Goal: Task Accomplishment & Management: Use online tool/utility

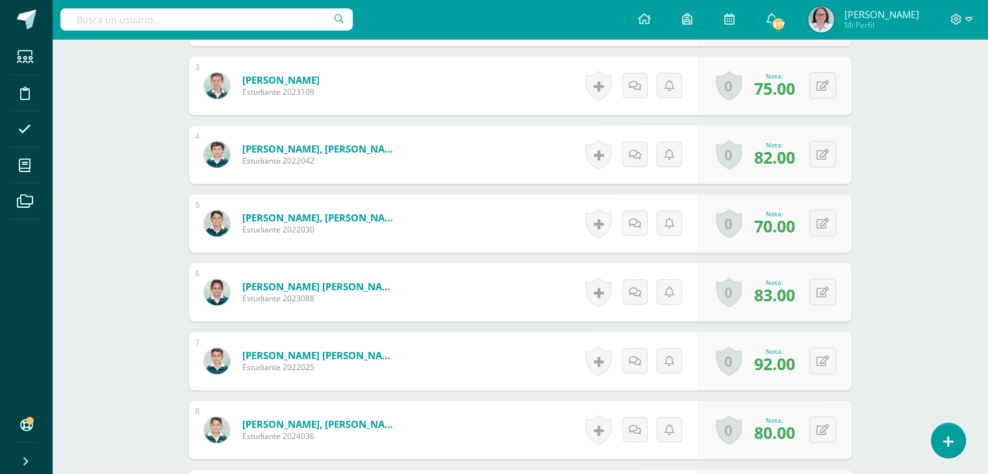
scroll to position [597, 0]
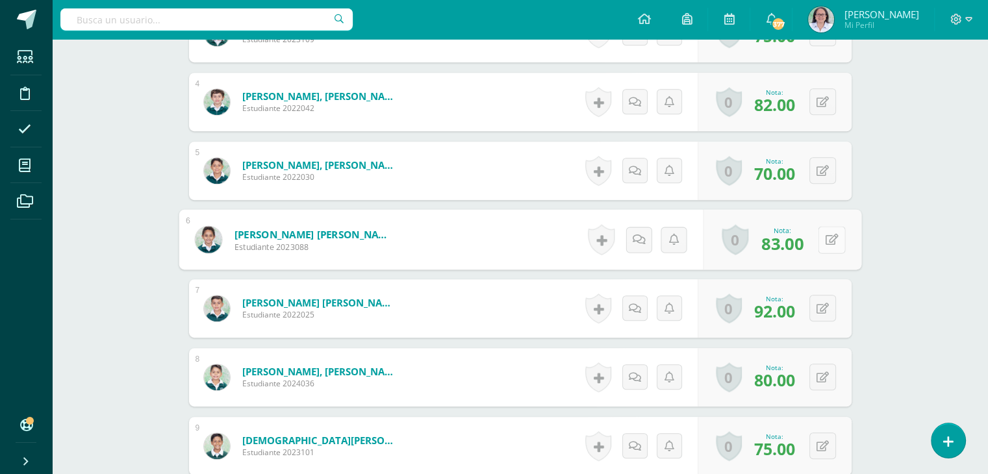
click at [819, 240] on button at bounding box center [831, 239] width 27 height 27
click at [804, 243] on link at bounding box center [797, 244] width 26 height 26
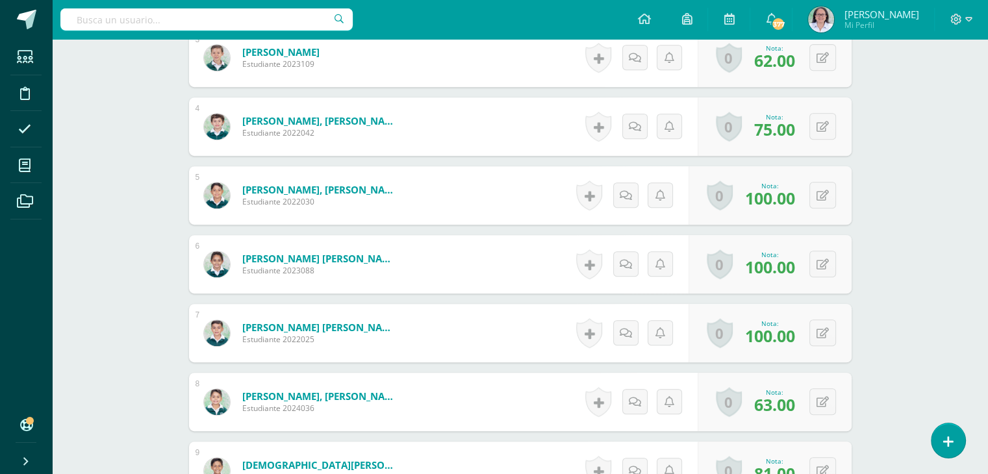
scroll to position [597, 0]
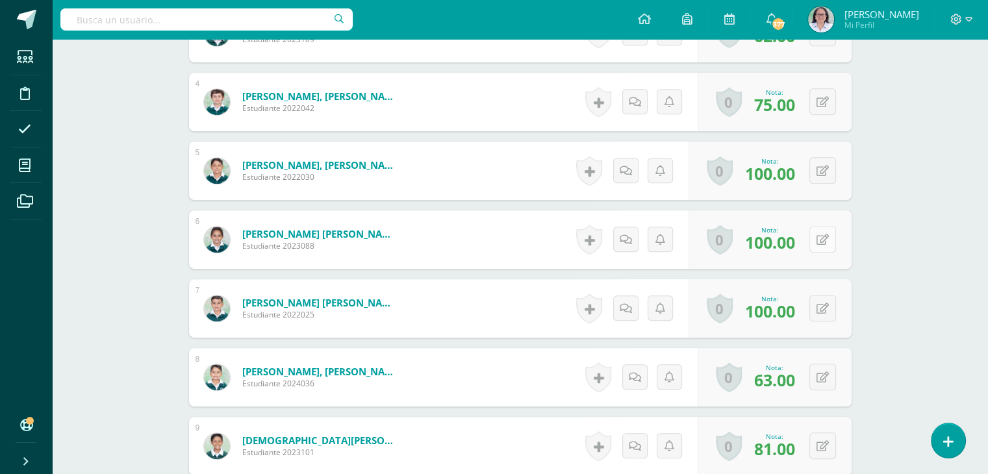
click at [823, 242] on button at bounding box center [822, 239] width 27 height 27
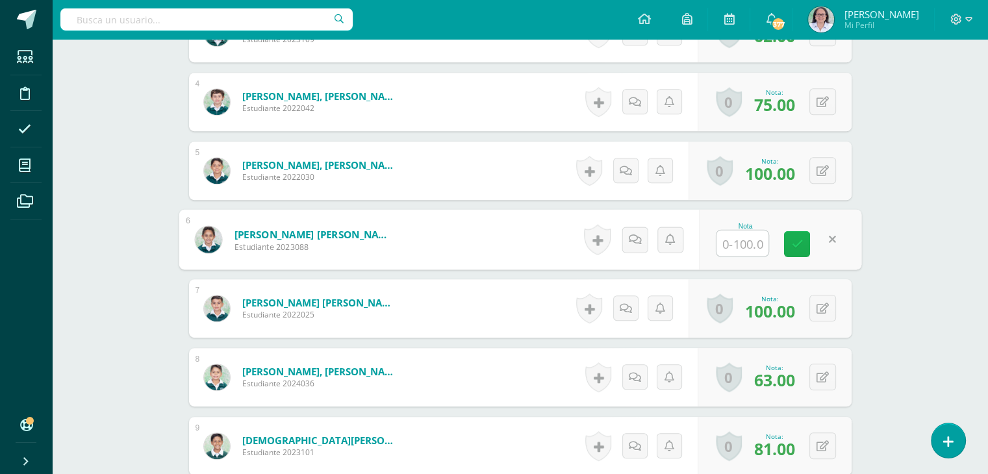
click at [799, 243] on icon at bounding box center [797, 243] width 12 height 11
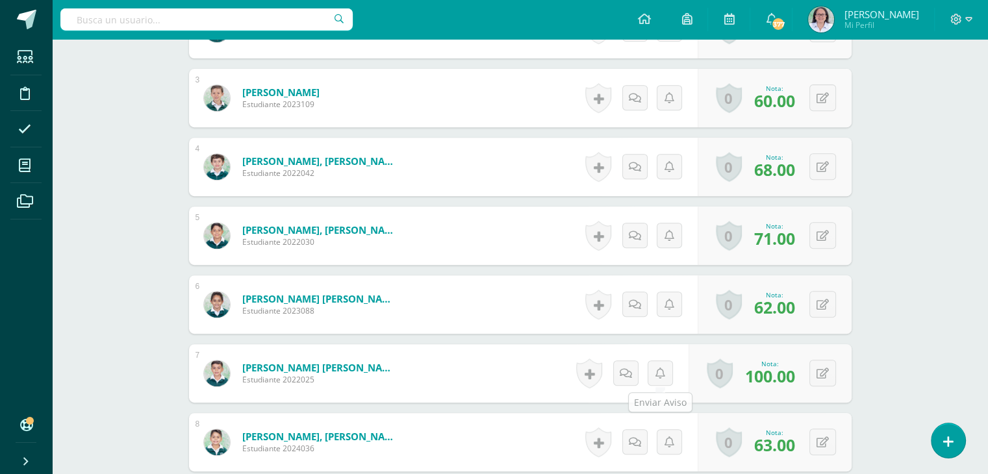
scroll to position [533, 0]
click at [212, 307] on img at bounding box center [208, 304] width 27 height 27
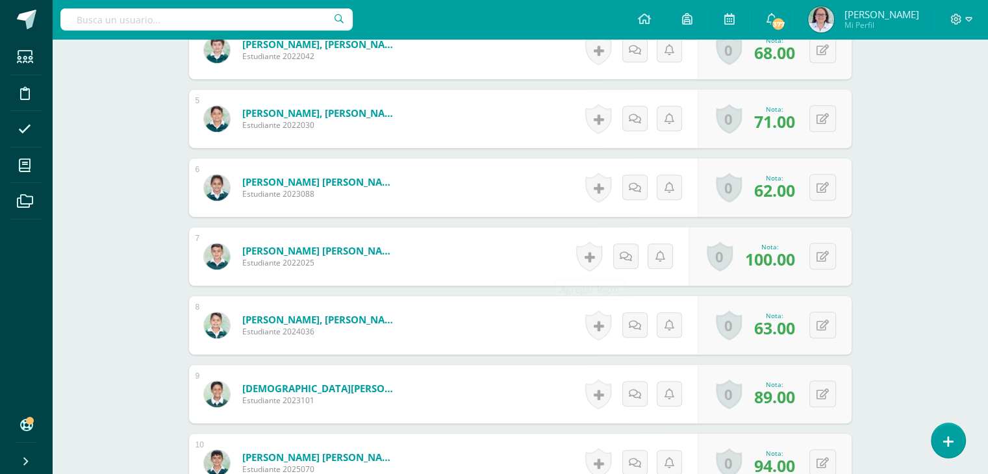
scroll to position [650, 0]
click at [821, 185] on button at bounding box center [822, 186] width 27 height 27
click at [795, 194] on icon at bounding box center [797, 191] width 12 height 11
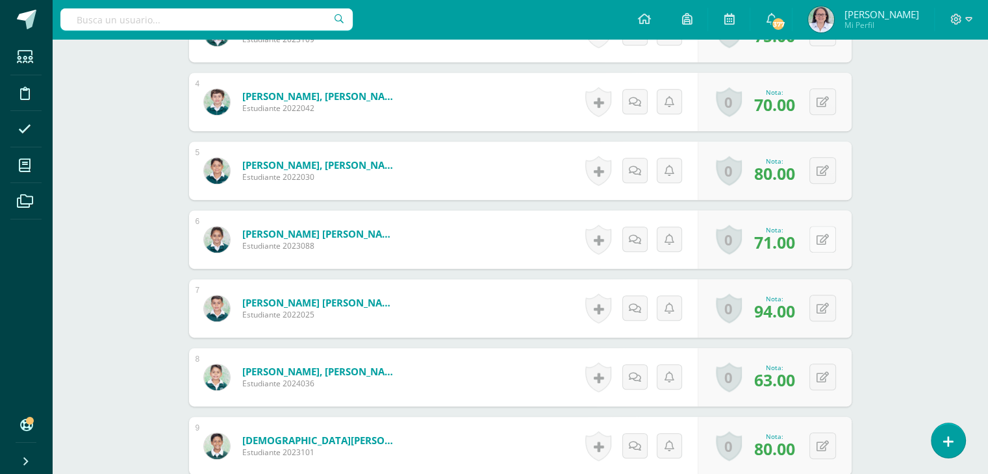
scroll to position [597, 0]
click at [826, 242] on icon at bounding box center [822, 239] width 12 height 11
click at [798, 244] on icon at bounding box center [797, 243] width 12 height 11
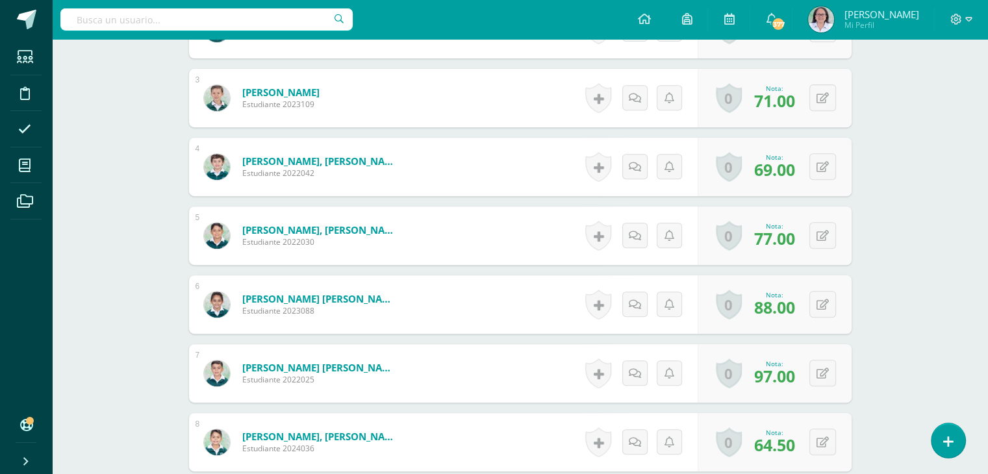
scroll to position [533, 0]
click at [824, 307] on icon at bounding box center [822, 304] width 12 height 11
click at [796, 307] on icon at bounding box center [797, 308] width 12 height 11
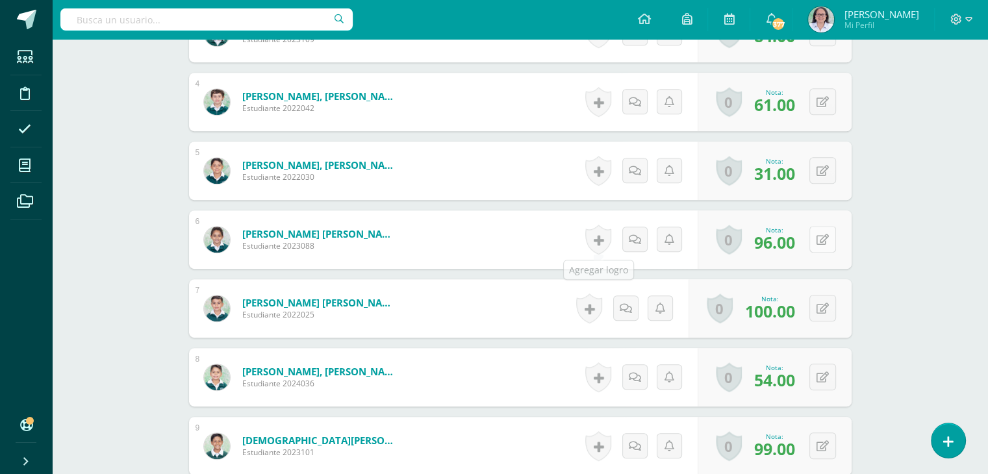
scroll to position [597, 0]
click at [821, 242] on button at bounding box center [822, 239] width 27 height 27
click at [792, 238] on icon at bounding box center [797, 243] width 12 height 11
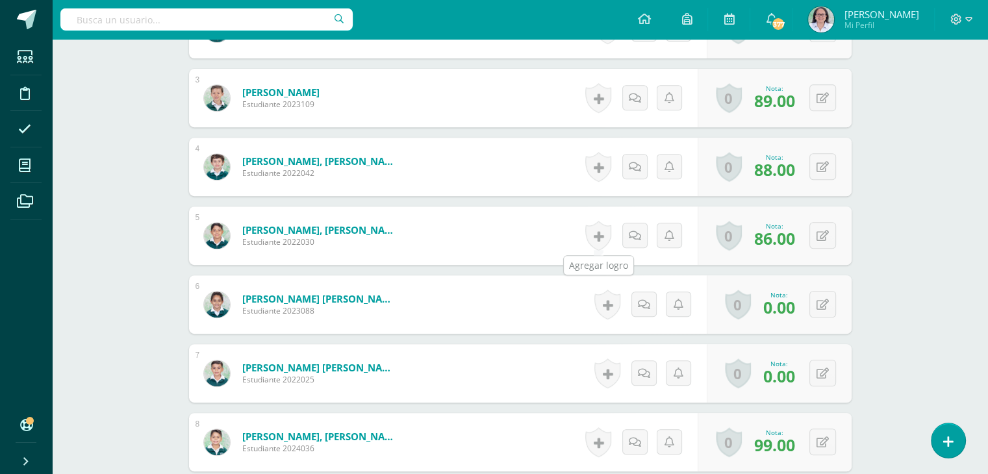
scroll to position [533, 0]
click at [822, 302] on button at bounding box center [831, 304] width 27 height 27
click at [799, 310] on icon at bounding box center [797, 308] width 12 height 11
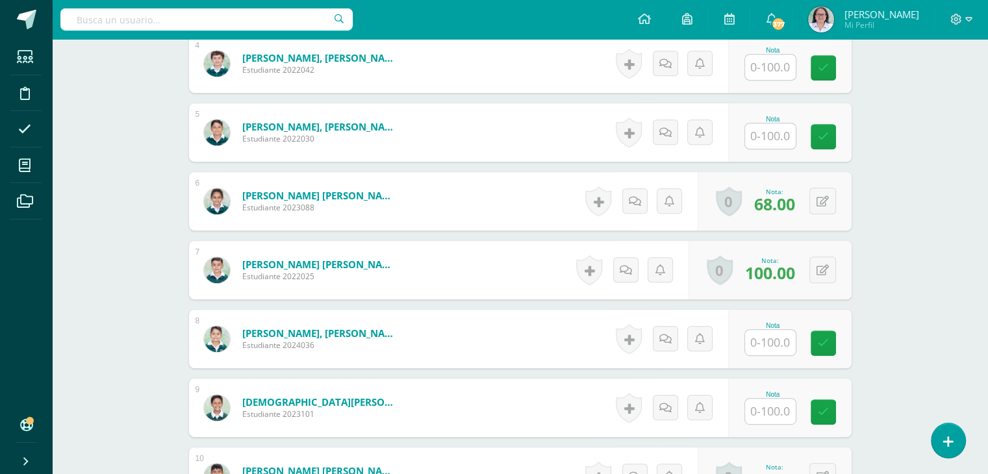
scroll to position [650, 0]
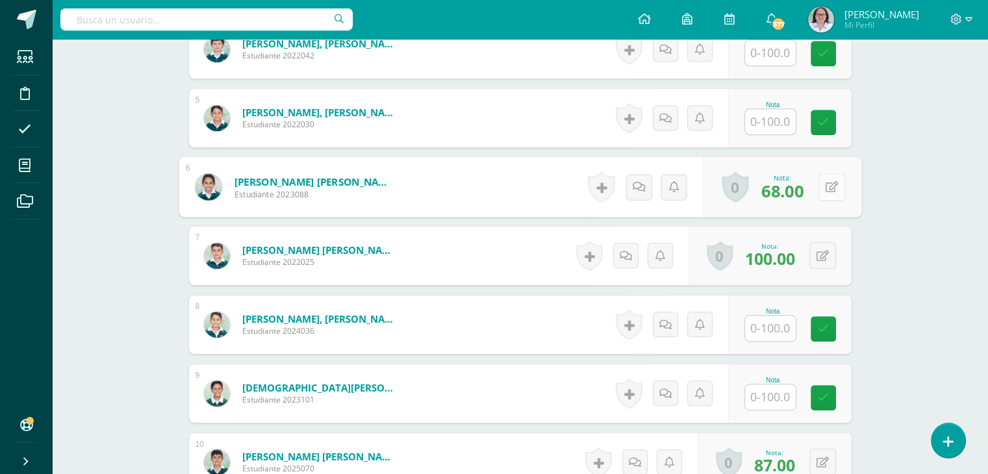
click at [825, 188] on icon at bounding box center [831, 186] width 13 height 11
click at [798, 195] on icon at bounding box center [797, 191] width 12 height 11
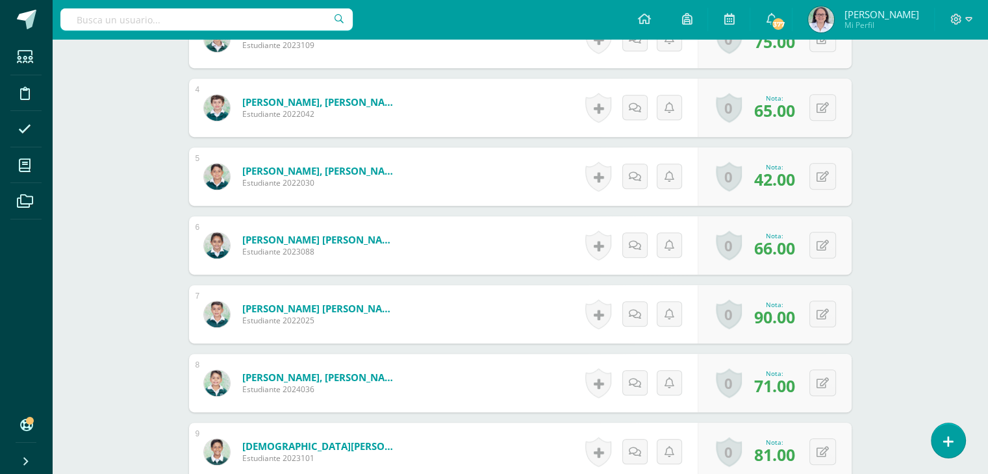
scroll to position [597, 0]
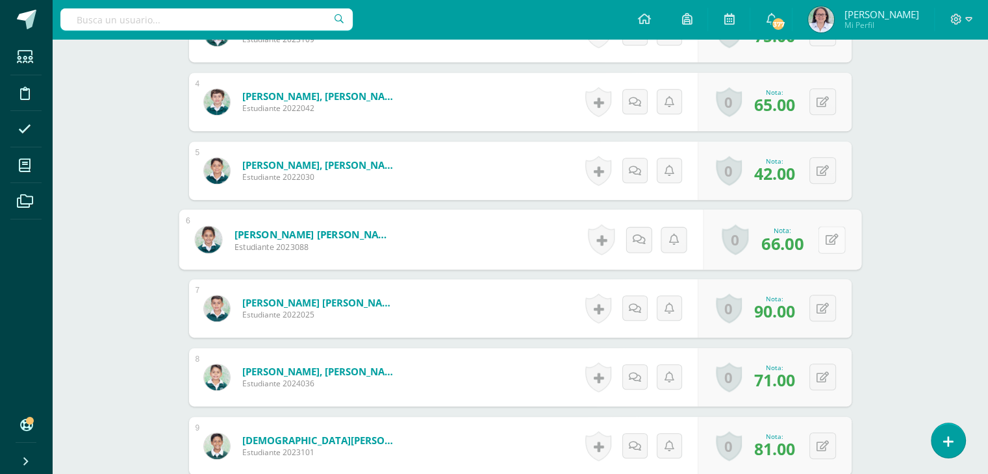
click at [821, 240] on button at bounding box center [831, 239] width 27 height 27
click at [795, 242] on icon at bounding box center [797, 243] width 12 height 11
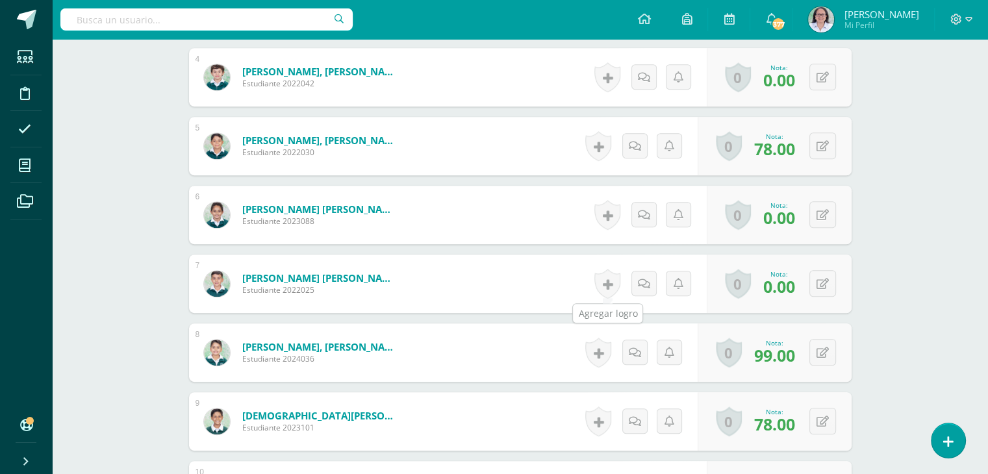
scroll to position [650, 0]
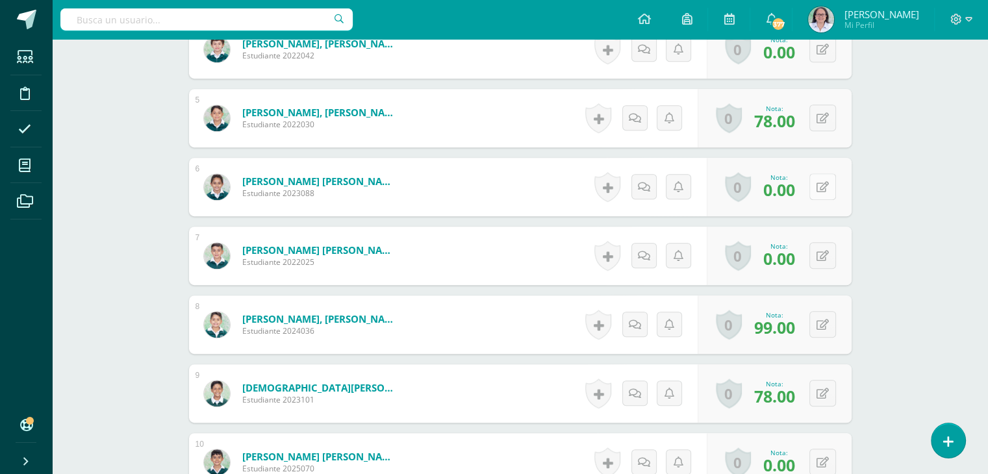
click at [825, 188] on icon at bounding box center [822, 187] width 12 height 11
click at [796, 190] on icon at bounding box center [797, 191] width 12 height 11
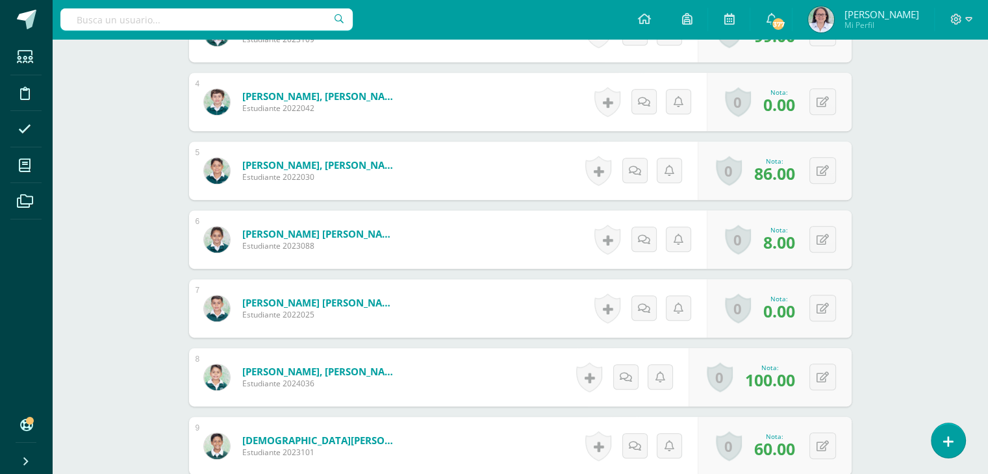
scroll to position [597, 0]
click at [829, 238] on button at bounding box center [822, 239] width 27 height 27
click at [798, 244] on icon at bounding box center [797, 243] width 12 height 11
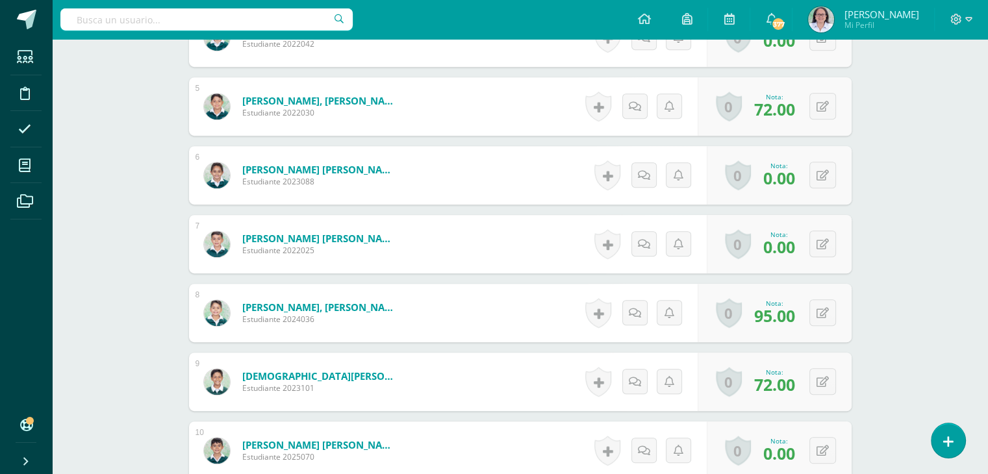
scroll to position [662, 0]
click at [827, 179] on icon at bounding box center [822, 175] width 12 height 11
click at [794, 181] on icon at bounding box center [797, 178] width 12 height 11
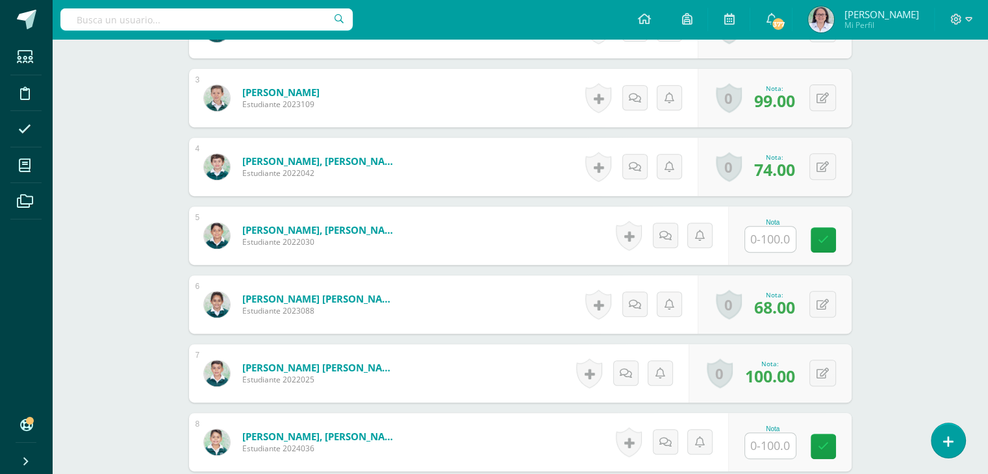
scroll to position [533, 0]
click at [816, 305] on div "0 Logros Logros obtenidos Aún no hay logros agregados Nota: 68.00" at bounding box center [782, 305] width 158 height 60
click at [834, 303] on icon at bounding box center [831, 304] width 13 height 11
click at [798, 310] on icon at bounding box center [797, 308] width 12 height 11
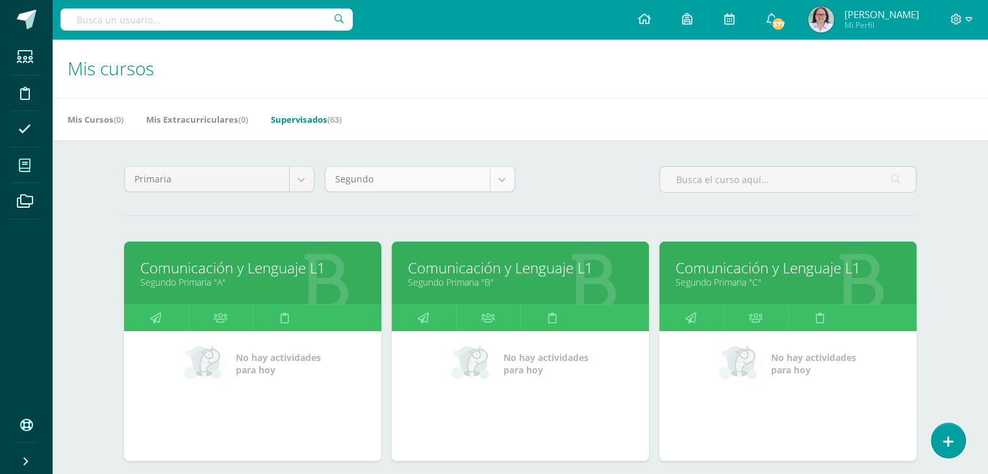
click at [504, 187] on body "Estudiantes Disciplina Asistencia Mis cursos Archivos Soporte Ayuda Reportar un…" at bounding box center [494, 284] width 988 height 568
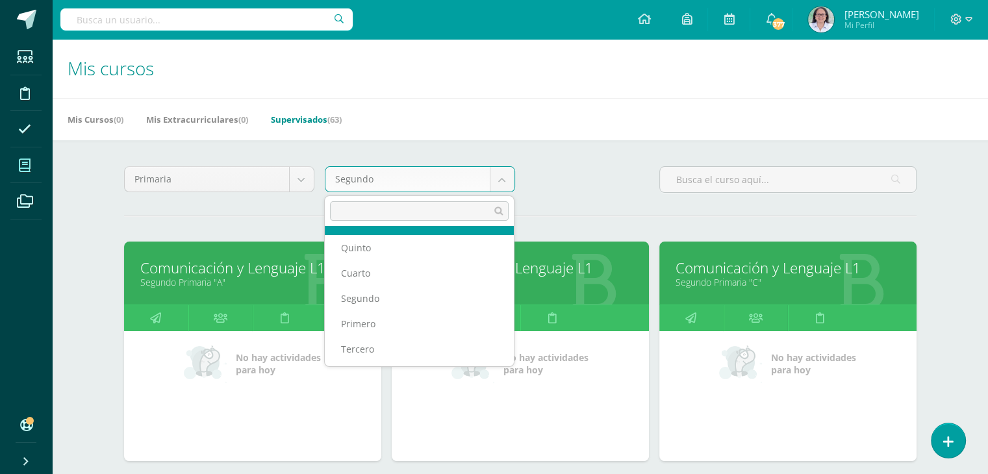
scroll to position [47, 0]
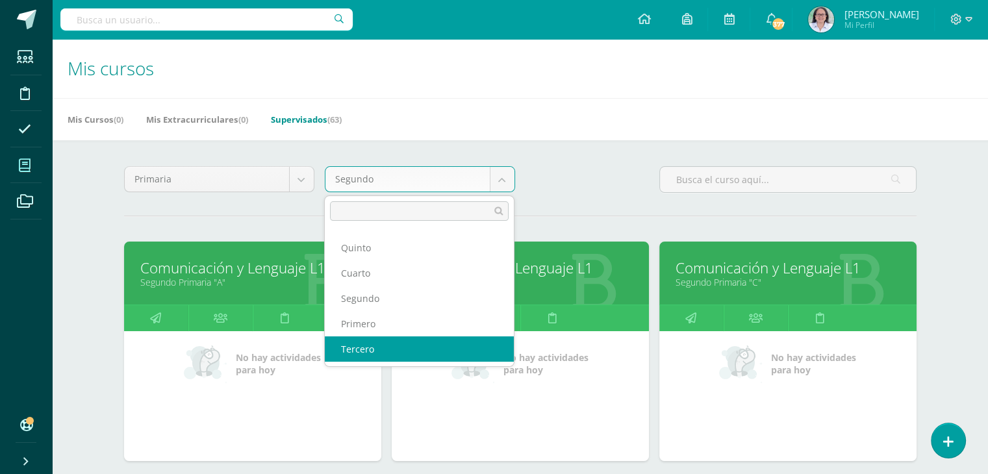
select select "14"
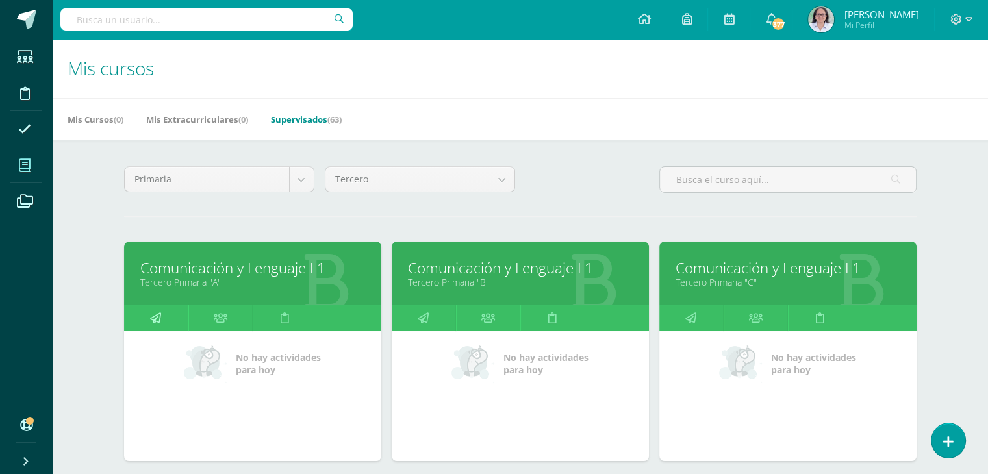
click at [155, 318] on icon at bounding box center [155, 317] width 11 height 25
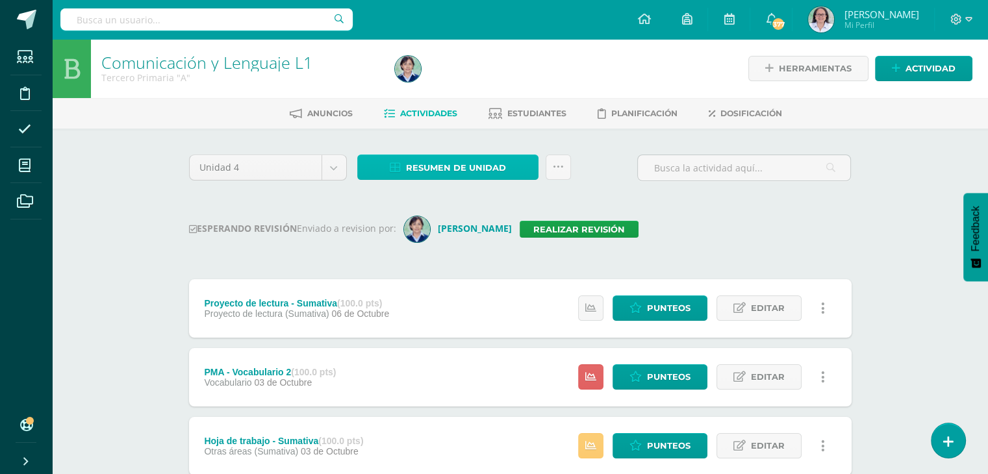
click at [457, 166] on span "Resumen de unidad" at bounding box center [456, 168] width 100 height 24
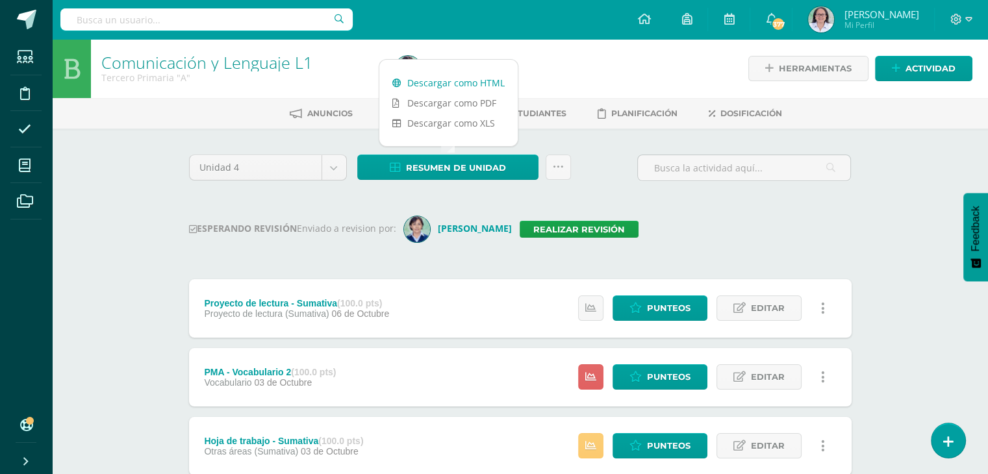
click at [455, 79] on link "Descargar como HTML" at bounding box center [448, 83] width 138 height 20
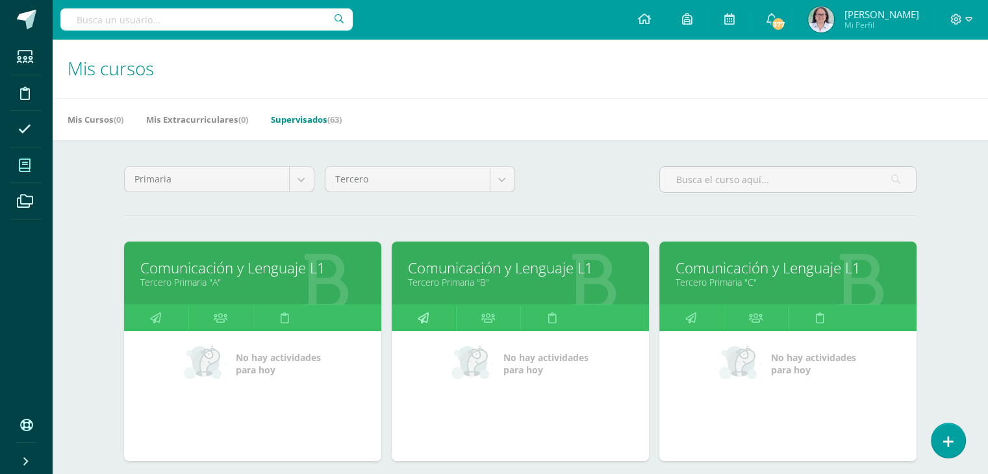
click at [423, 318] on icon at bounding box center [423, 317] width 11 height 25
